Goal: Find contact information: Find contact information

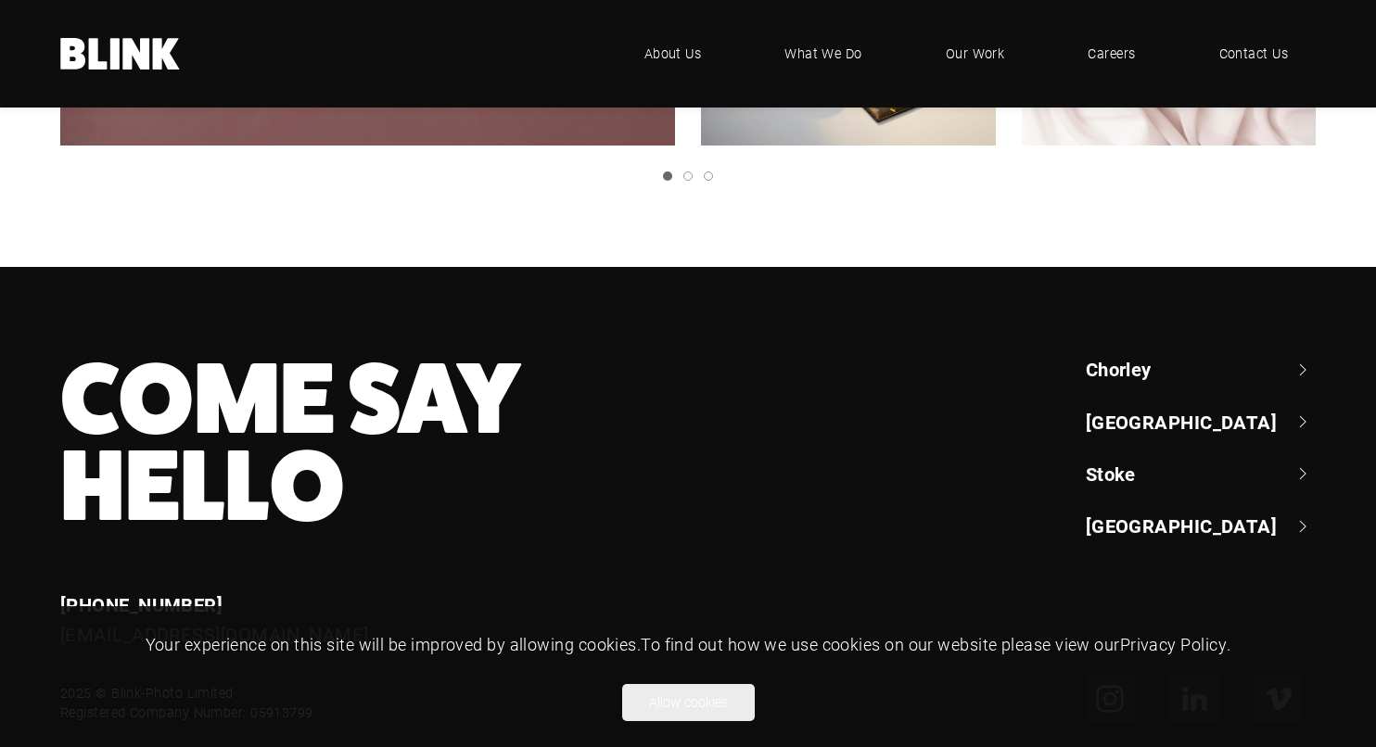
scroll to position [981, 0]
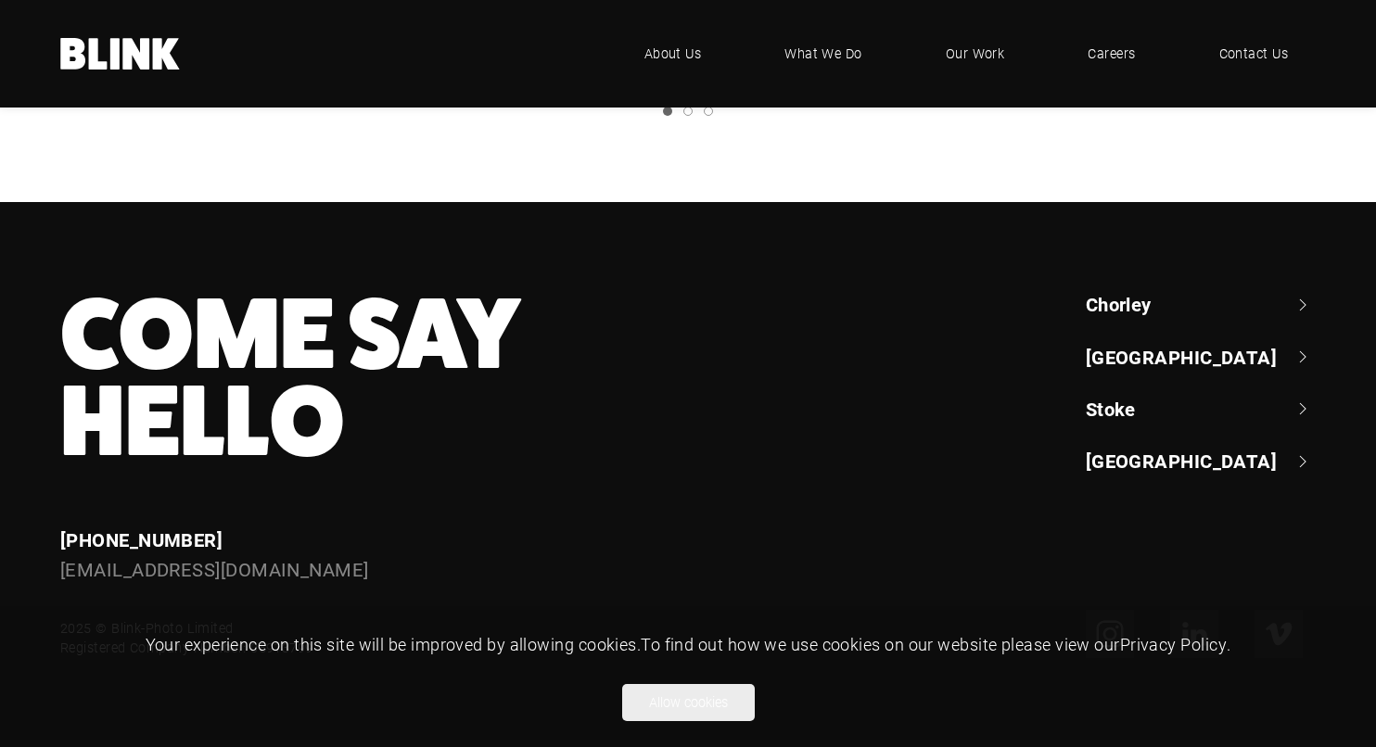
click at [1115, 408] on link "Stoke" at bounding box center [1201, 409] width 230 height 26
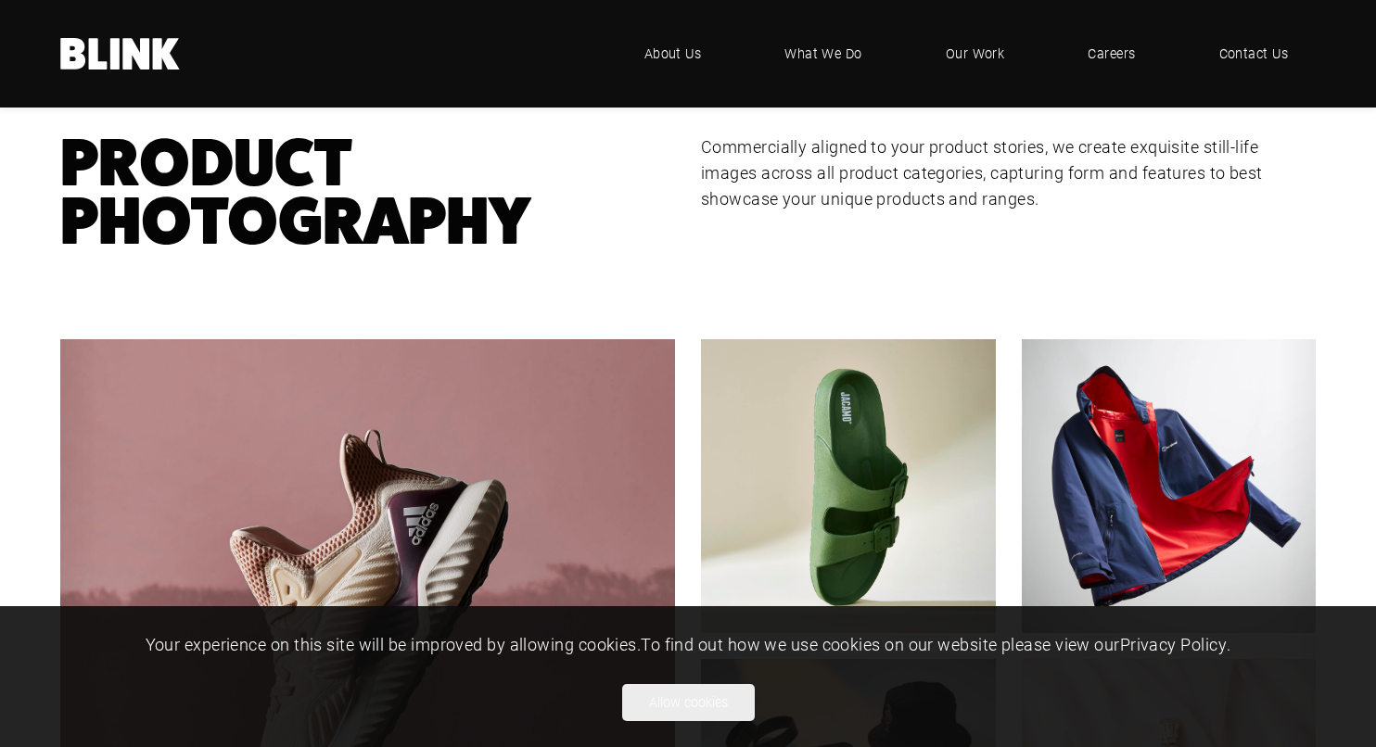
scroll to position [0, 0]
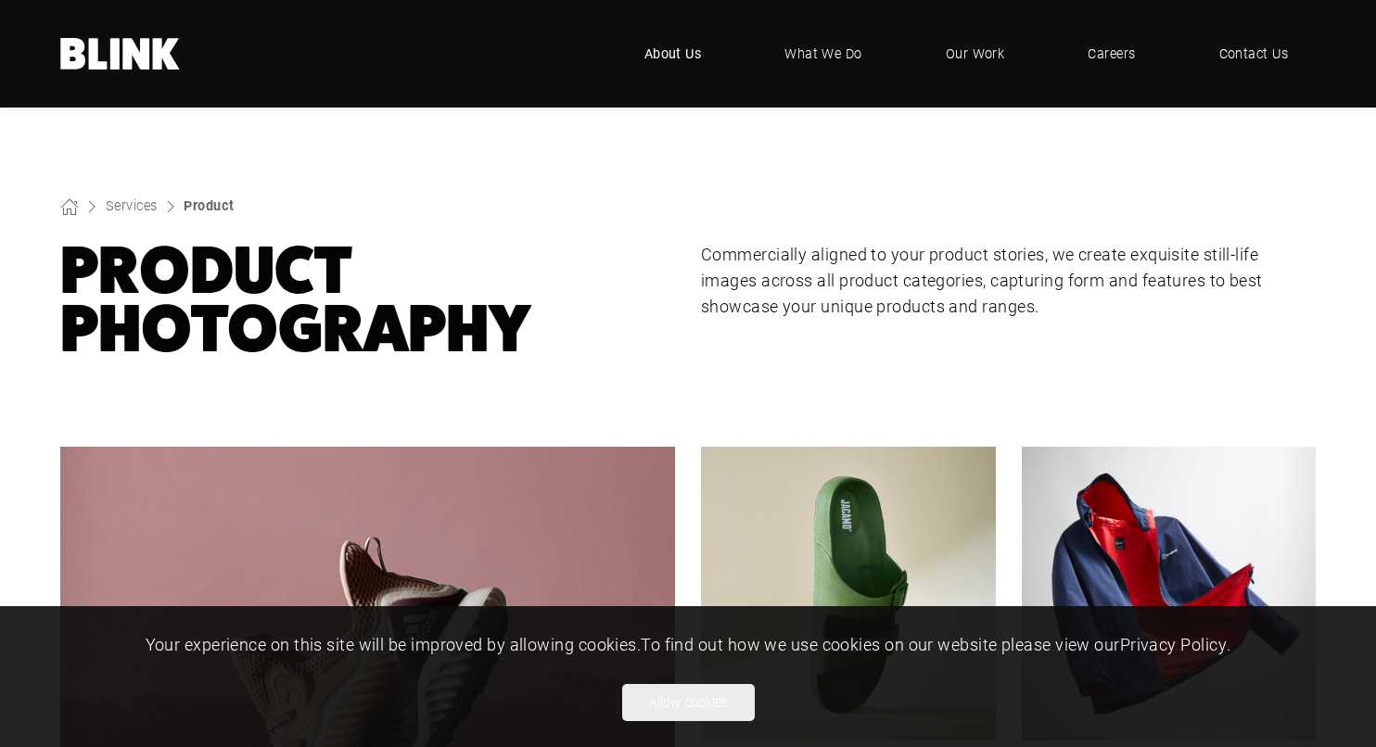
click at [688, 47] on span "About Us" at bounding box center [673, 54] width 57 height 20
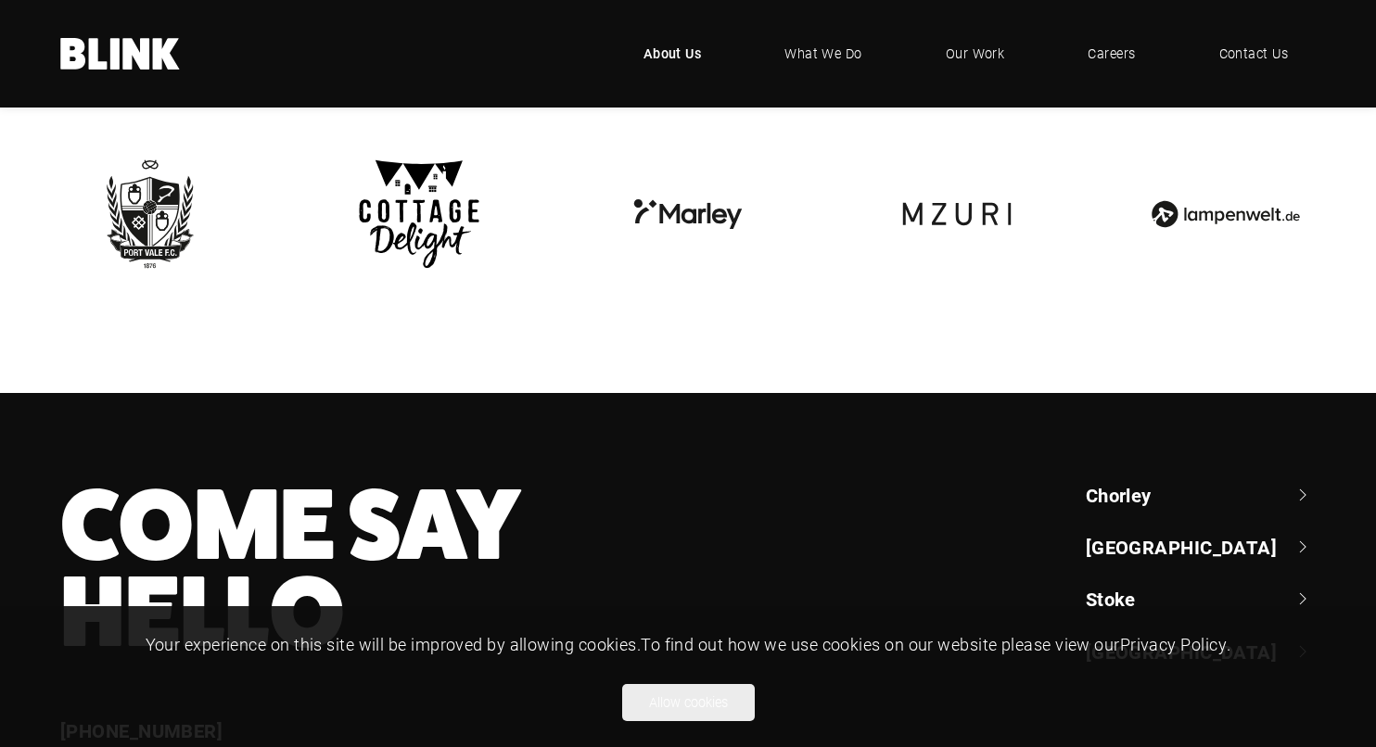
scroll to position [4244, 0]
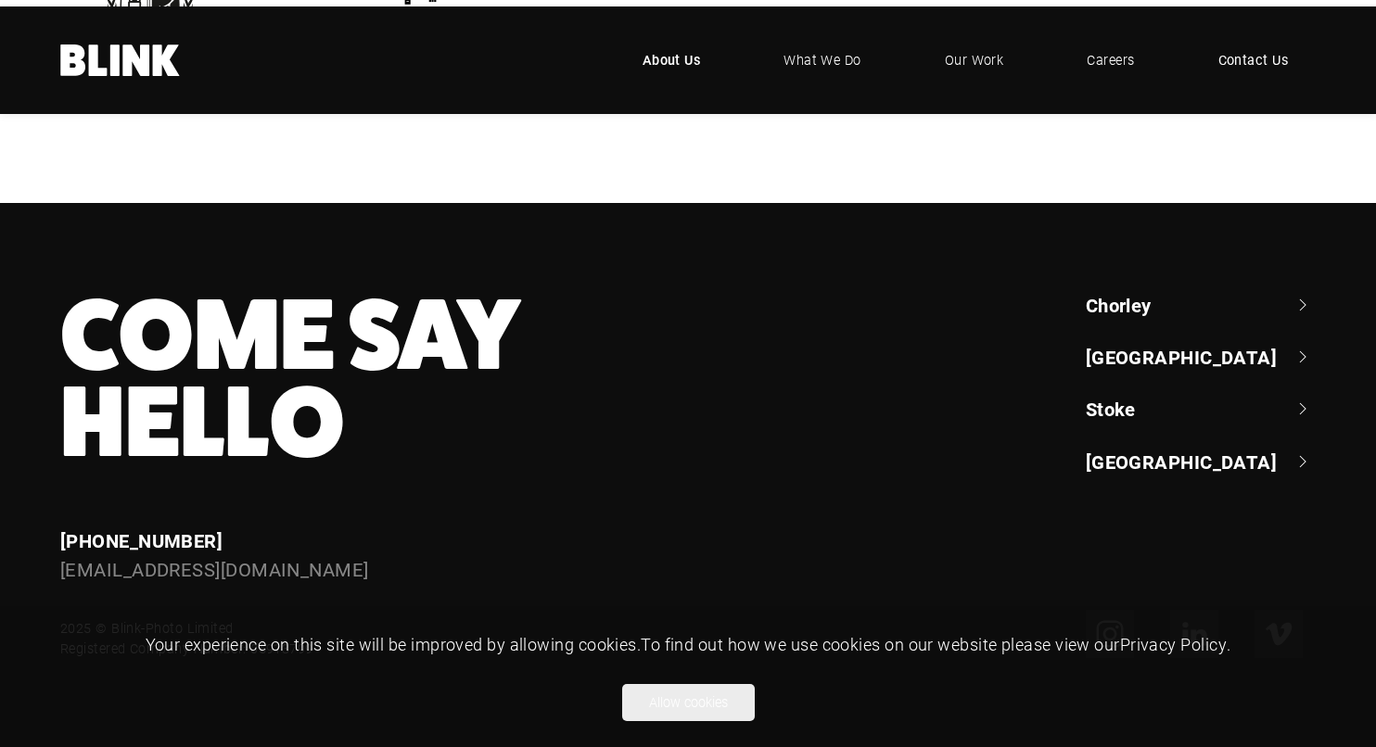
click at [1234, 50] on span "Contact Us" at bounding box center [1254, 60] width 70 height 20
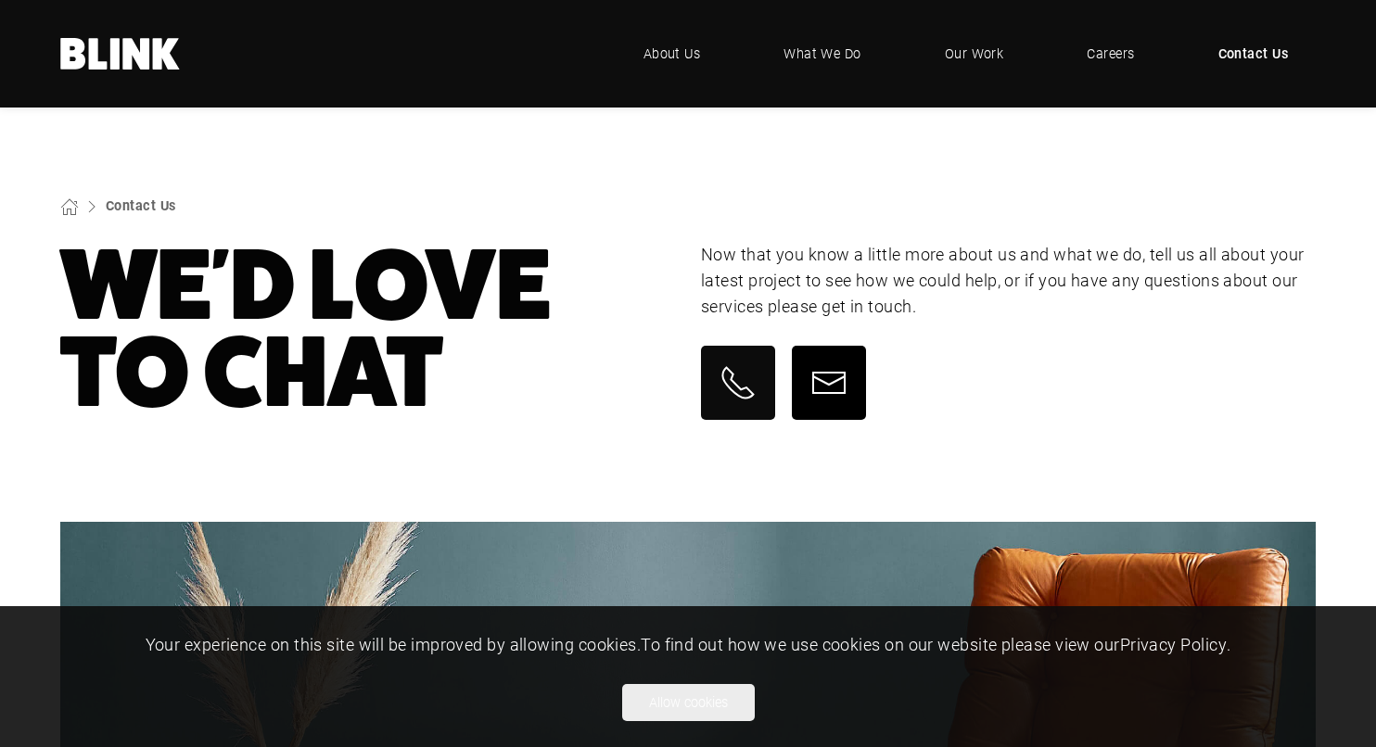
click at [842, 386] on icon at bounding box center [829, 382] width 37 height 37
click at [115, 63] on icon at bounding box center [114, 54] width 9 height 32
